Goal: Information Seeking & Learning: Learn about a topic

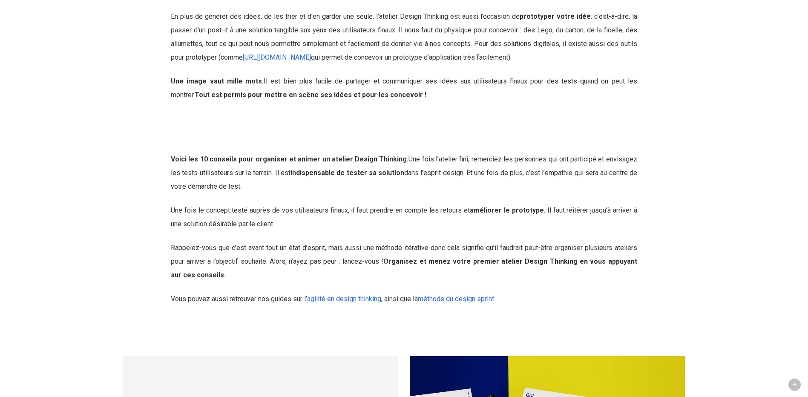
scroll to position [3746, 0]
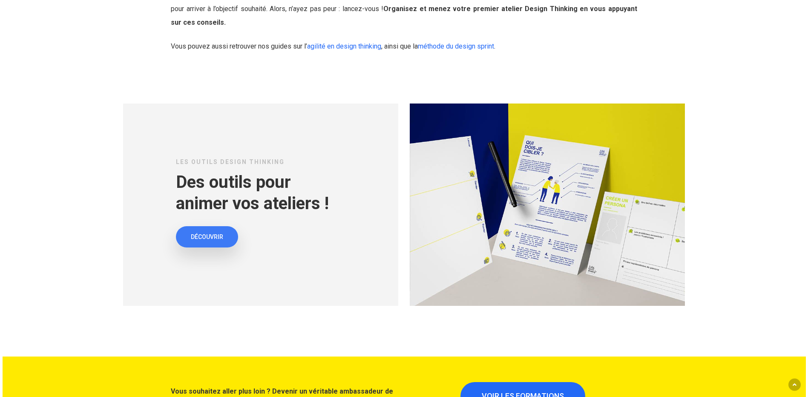
click at [202, 232] on span "DÉCOUVRIR" at bounding box center [207, 236] width 32 height 9
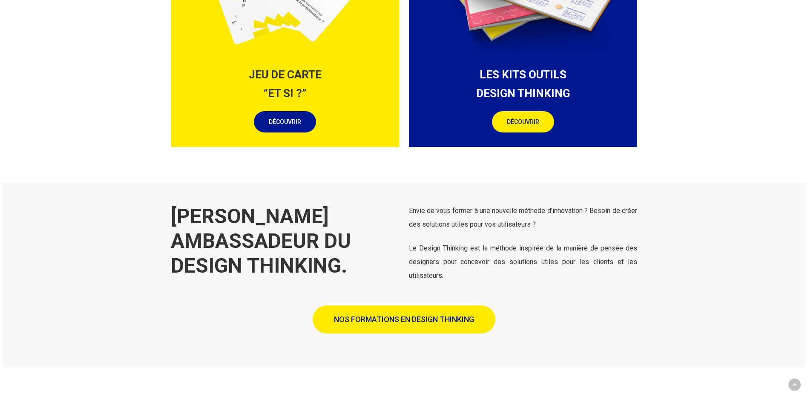
scroll to position [1192, 0]
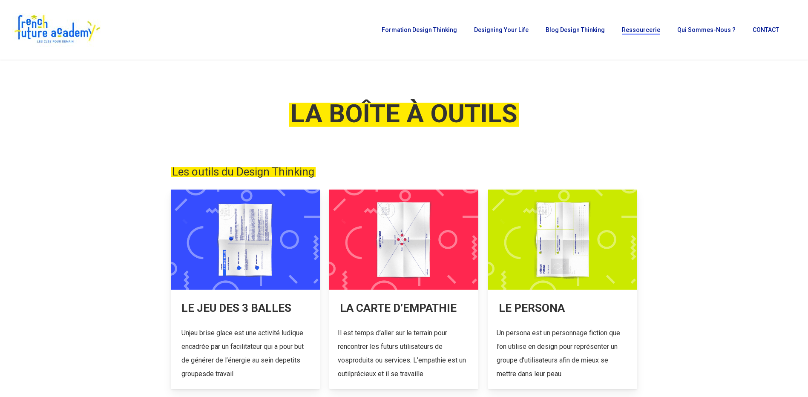
scroll to position [255, 0]
